Goal: Task Accomplishment & Management: Complete application form

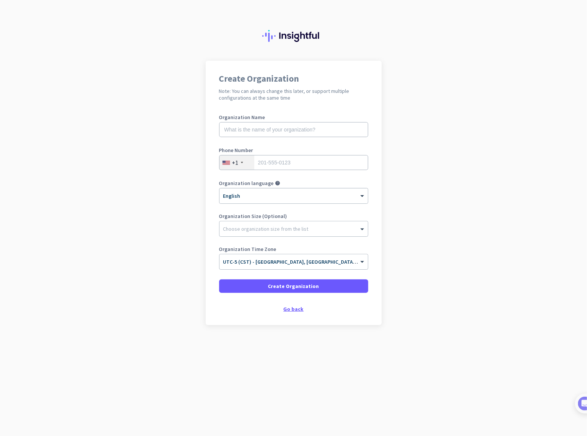
click at [295, 309] on div "Go back" at bounding box center [293, 308] width 149 height 5
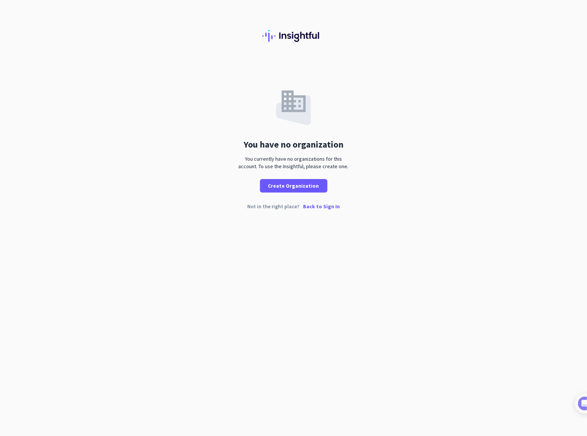
click at [318, 205] on p "Back to Sign In" at bounding box center [321, 206] width 37 height 5
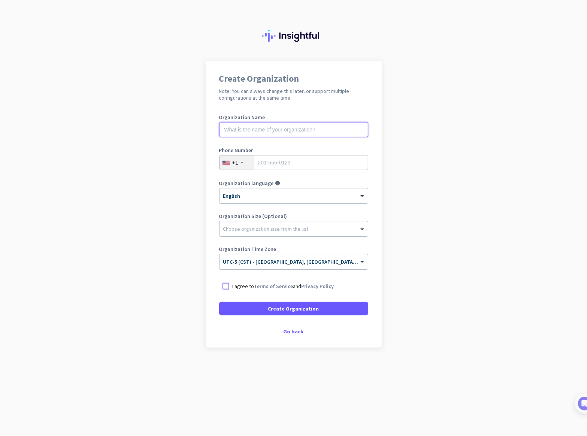
click at [273, 134] on input "text" at bounding box center [293, 129] width 149 height 15
type input "mercor"
click at [305, 231] on div "Choose organization size from the list" at bounding box center [288, 228] width 139 height 7
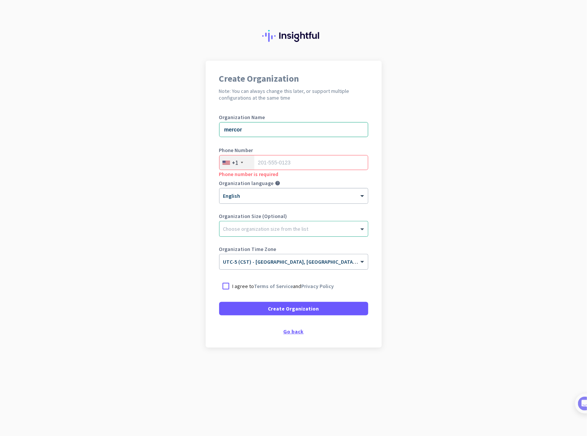
click at [291, 330] on div "Go back" at bounding box center [293, 331] width 149 height 5
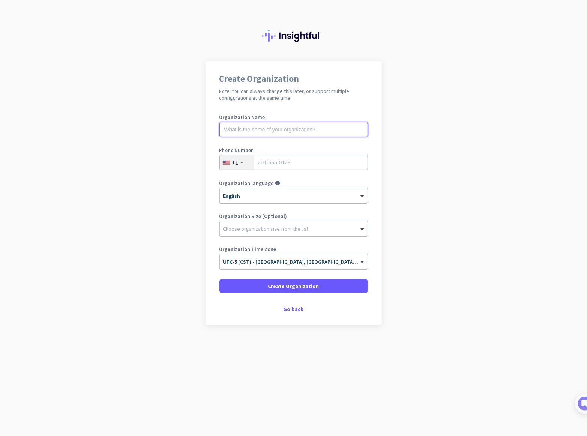
click at [279, 132] on input "text" at bounding box center [293, 129] width 149 height 15
type input "Mercor"
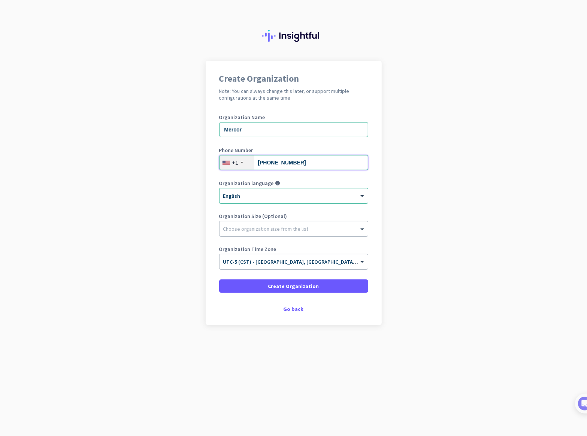
type input "[PHONE_NUMBER]"
click at [219, 279] on button "Create Organization" at bounding box center [293, 285] width 149 height 13
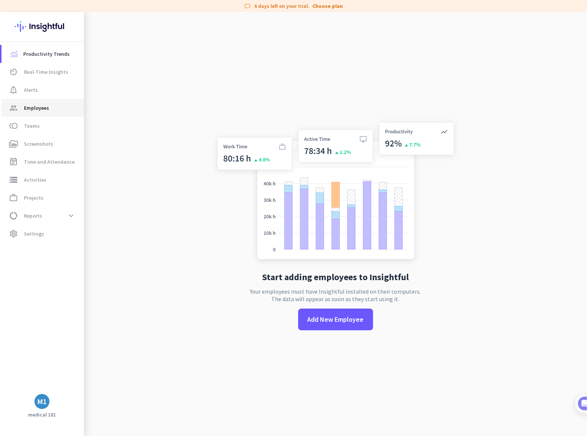
click at [41, 108] on span "Employees" at bounding box center [36, 107] width 25 height 9
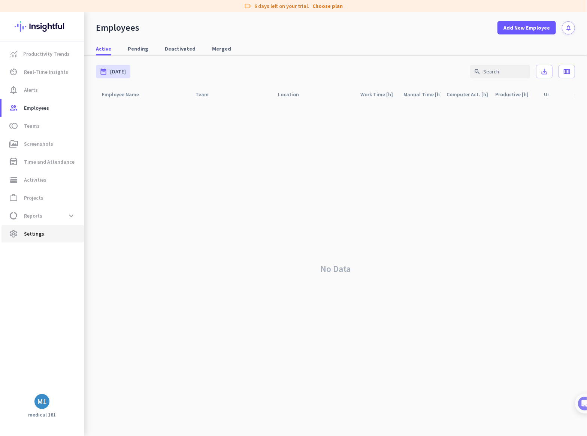
click at [37, 235] on span "Settings" at bounding box center [34, 233] width 20 height 9
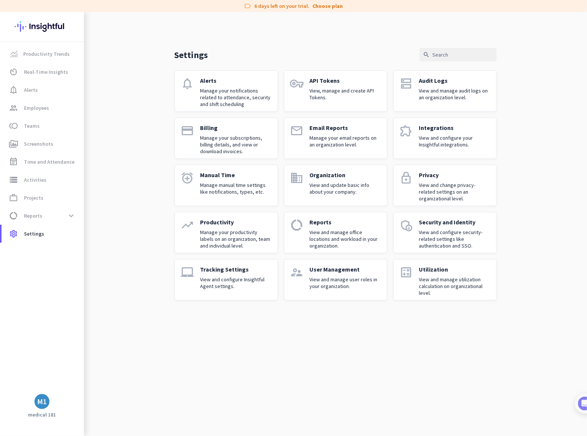
click at [48, 403] on div "M1" at bounding box center [41, 401] width 15 height 15
click at [92, 358] on span "Organizations" at bounding box center [81, 359] width 57 height 13
click at [81, 347] on span "Personal Settings" at bounding box center [81, 346] width 45 height 7
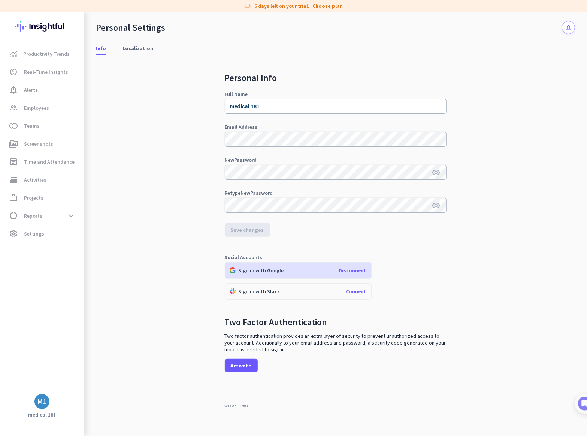
click at [357, 290] on span "Connect" at bounding box center [356, 291] width 21 height 7
